Goal: Contribute content: Contribute content

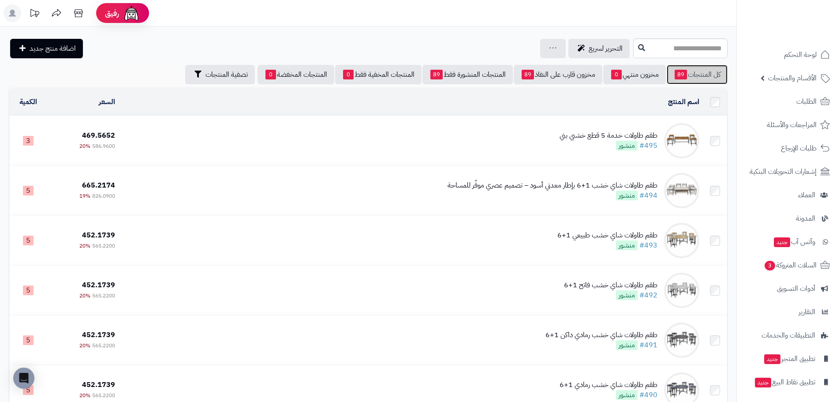
click at [692, 68] on link "كل المنتجات 89" at bounding box center [697, 74] width 61 height 19
click at [58, 48] on span "اضافة منتج جديد" at bounding box center [53, 48] width 46 height 11
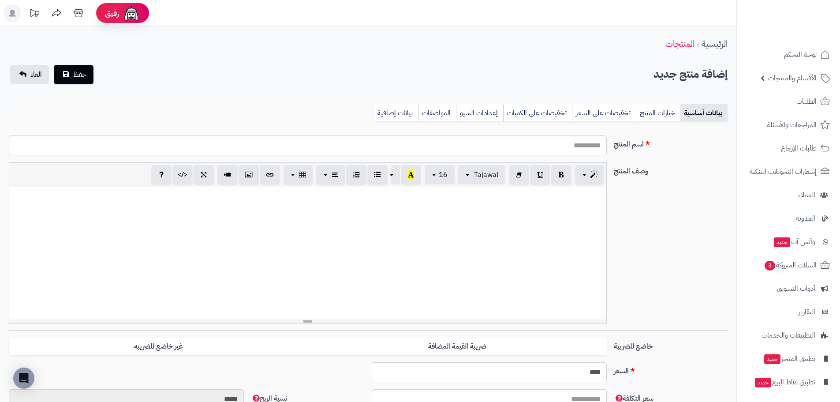
select select
